Goal: Information Seeking & Learning: Learn about a topic

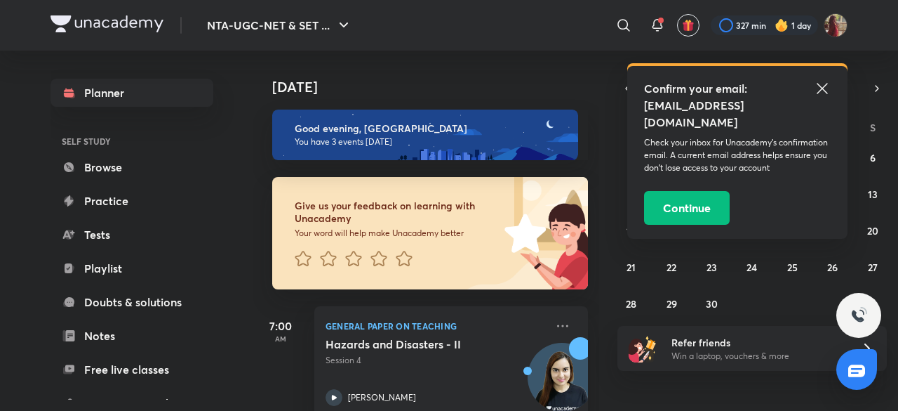
click at [822, 86] on icon at bounding box center [822, 88] width 17 height 17
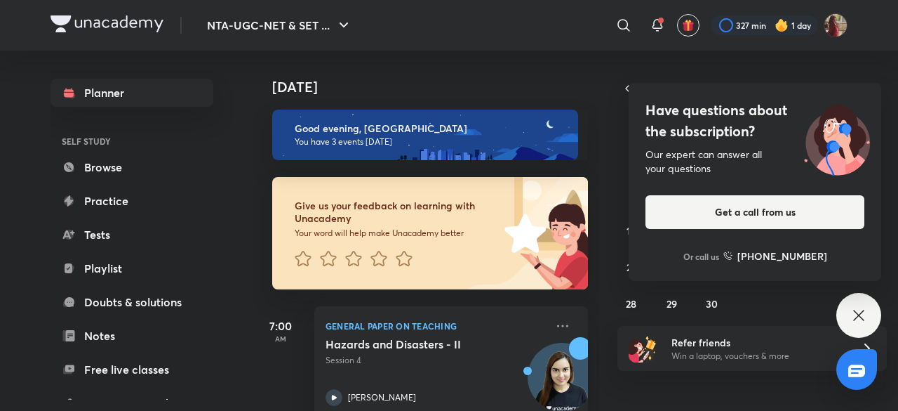
click at [853, 323] on icon at bounding box center [858, 315] width 17 height 17
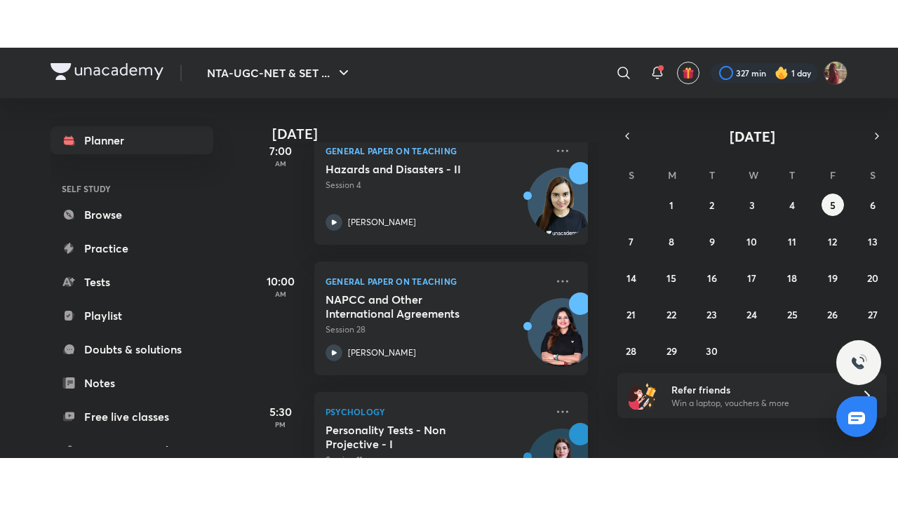
scroll to position [293, 0]
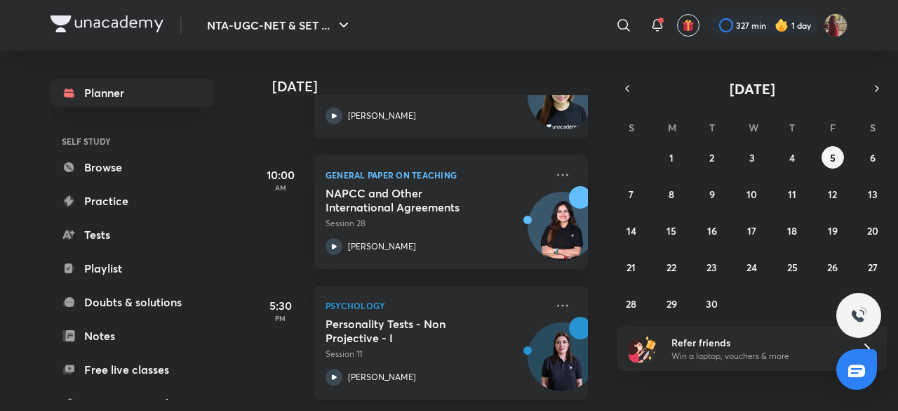
click at [341, 368] on icon at bounding box center [334, 376] width 17 height 17
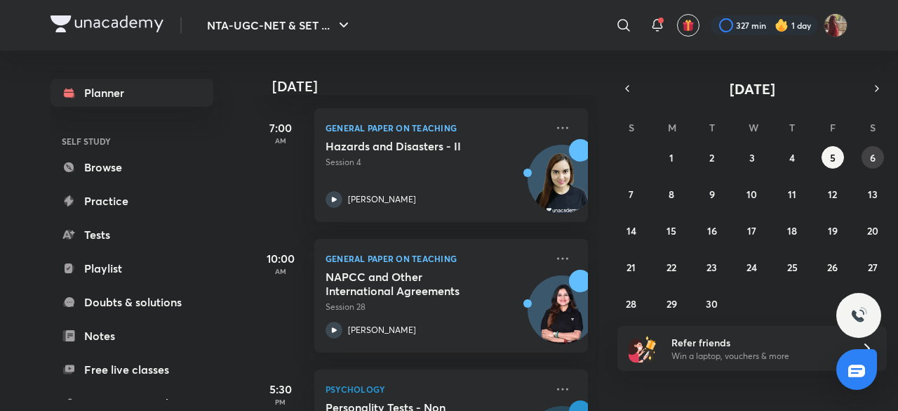
click at [865, 149] on button "6" at bounding box center [873, 157] width 22 height 22
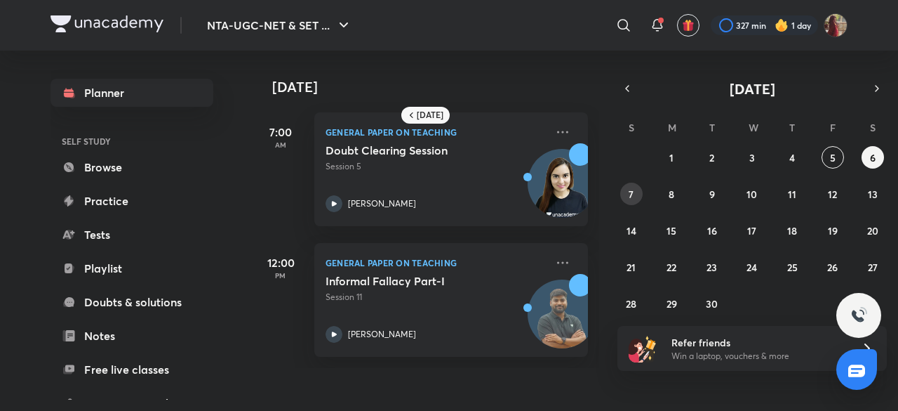
click at [627, 197] on button "7" at bounding box center [631, 193] width 22 height 22
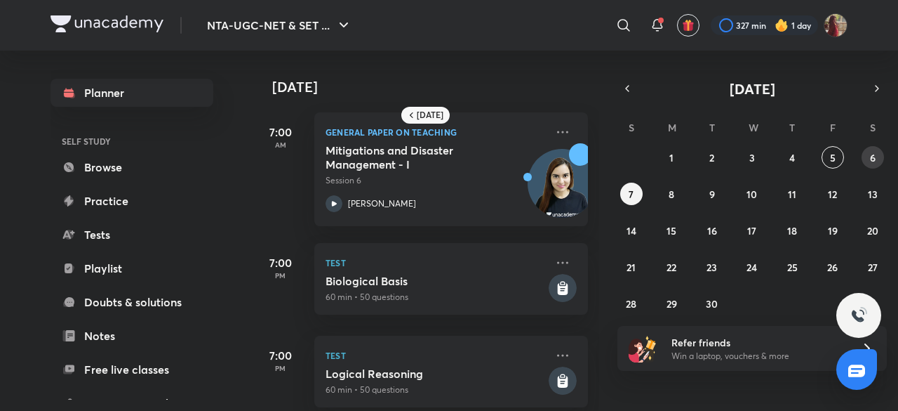
click at [873, 164] on button "6" at bounding box center [873, 157] width 22 height 22
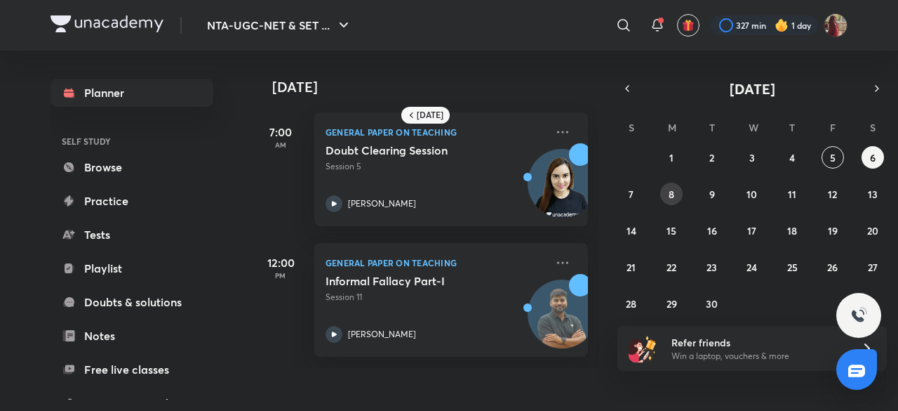
click at [677, 191] on button "8" at bounding box center [671, 193] width 22 height 22
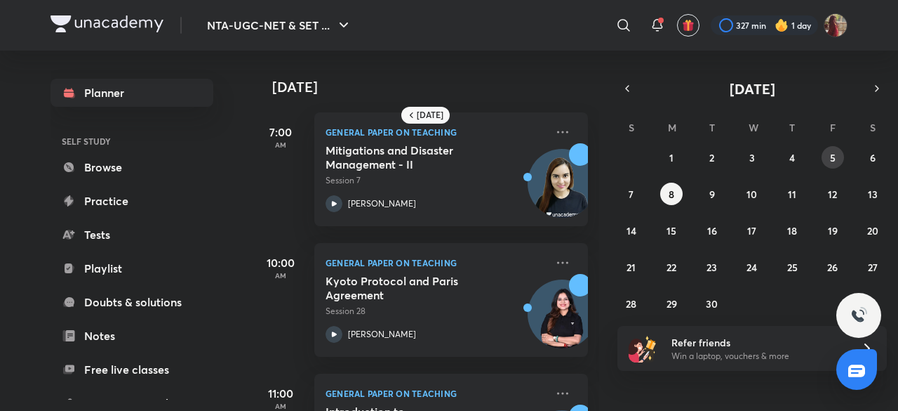
click at [834, 155] on abbr "5" at bounding box center [833, 157] width 6 height 13
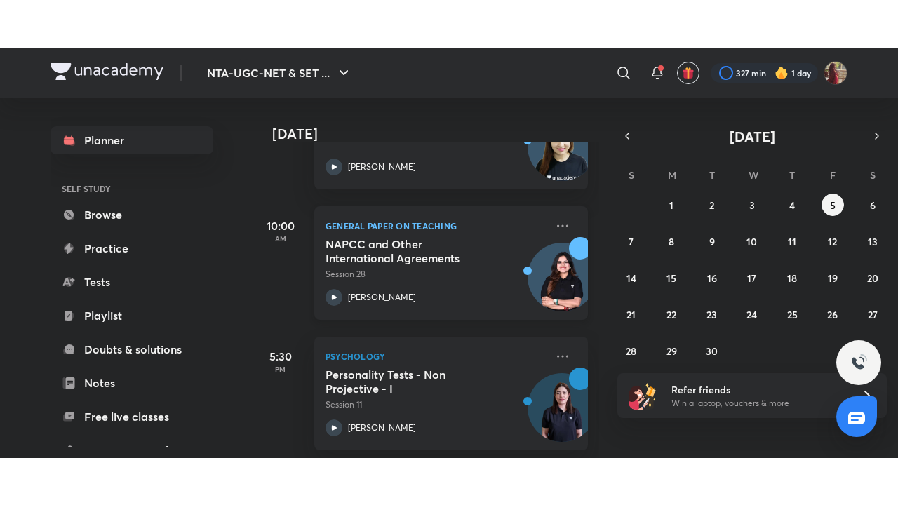
scroll to position [293, 0]
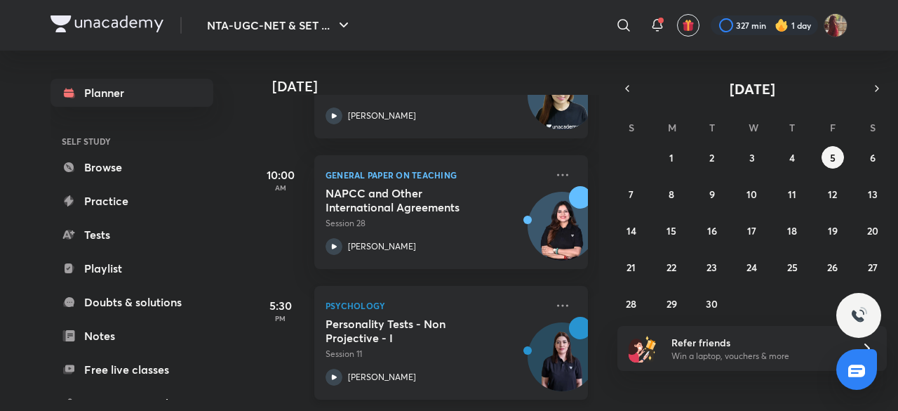
click at [334, 374] on icon at bounding box center [334, 376] width 5 height 5
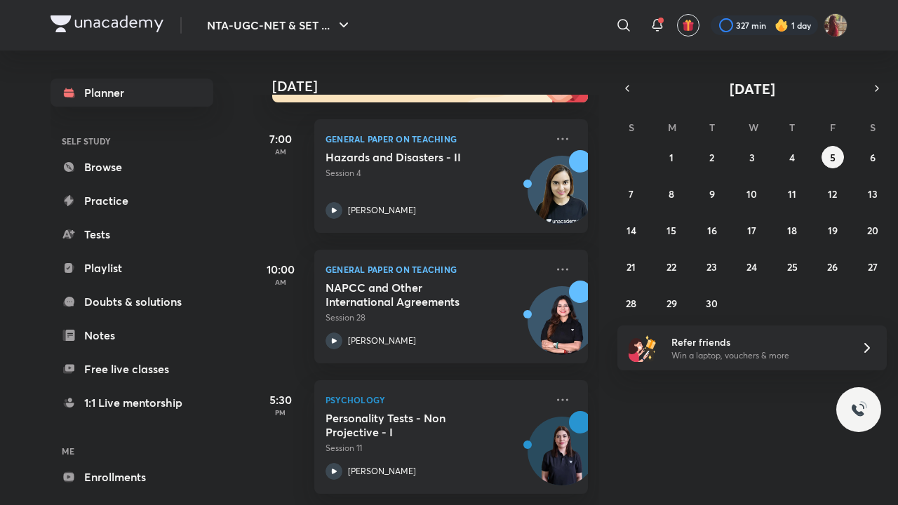
scroll to position [198, 0]
